Goal: Task Accomplishment & Management: Complete application form

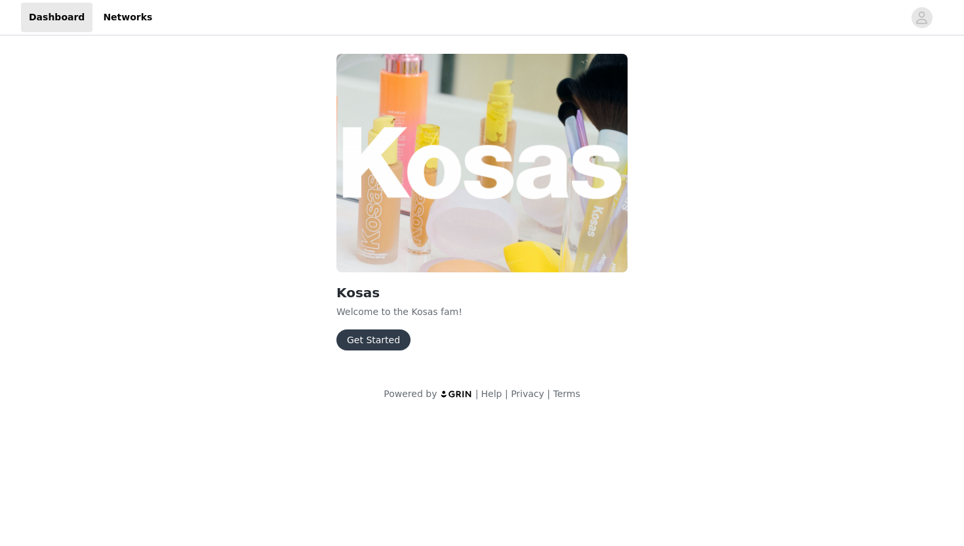
click at [373, 339] on button "Get Started" at bounding box center [373, 339] width 74 height 21
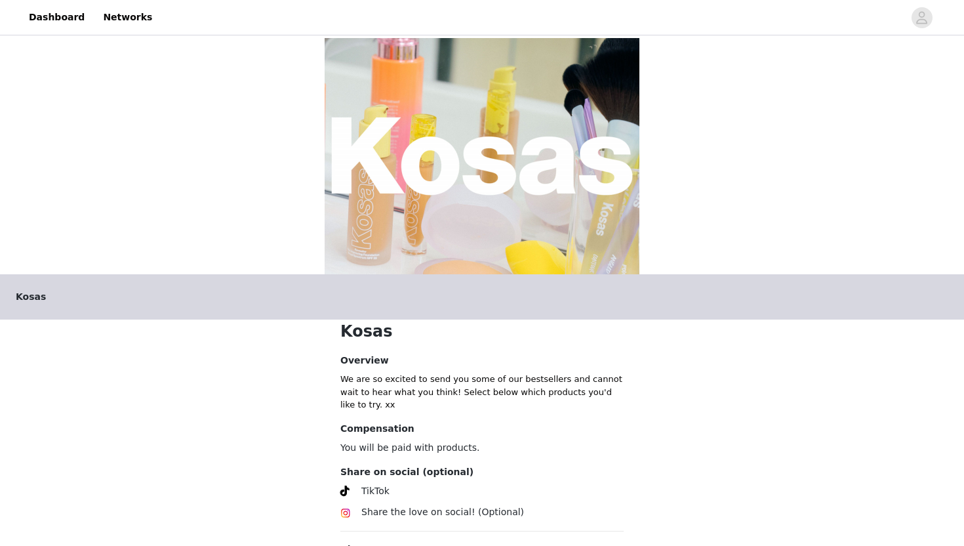
scroll to position [184, 0]
